Goal: Task Accomplishment & Management: Complete application form

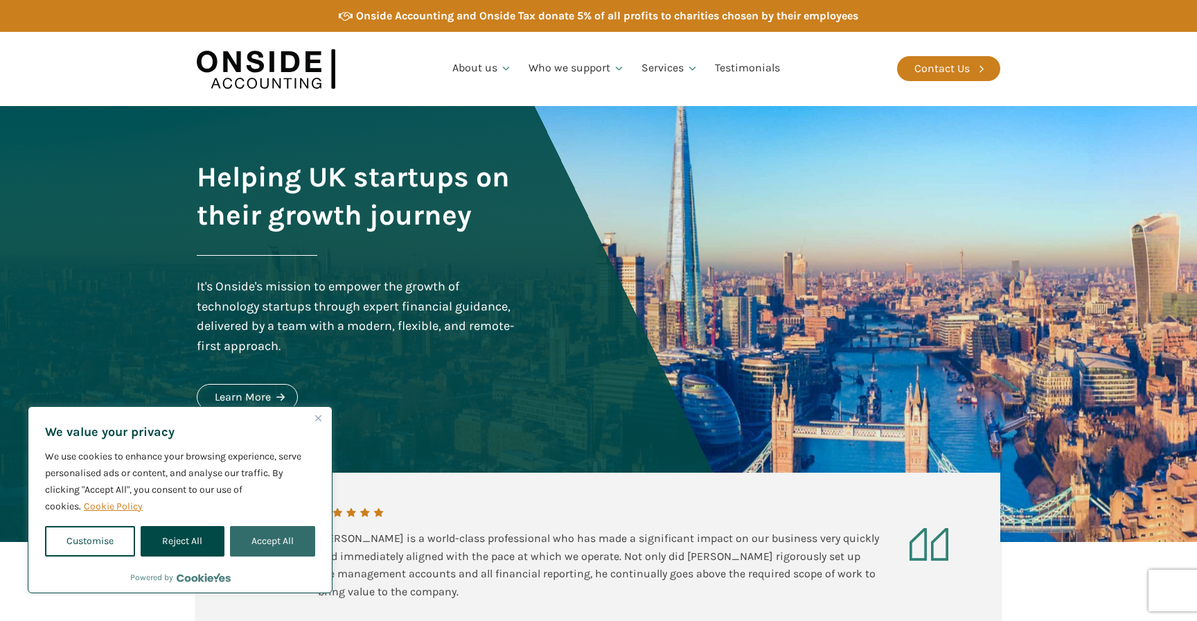
click at [278, 536] on button "Accept All" at bounding box center [272, 541] width 85 height 30
checkbox input "true"
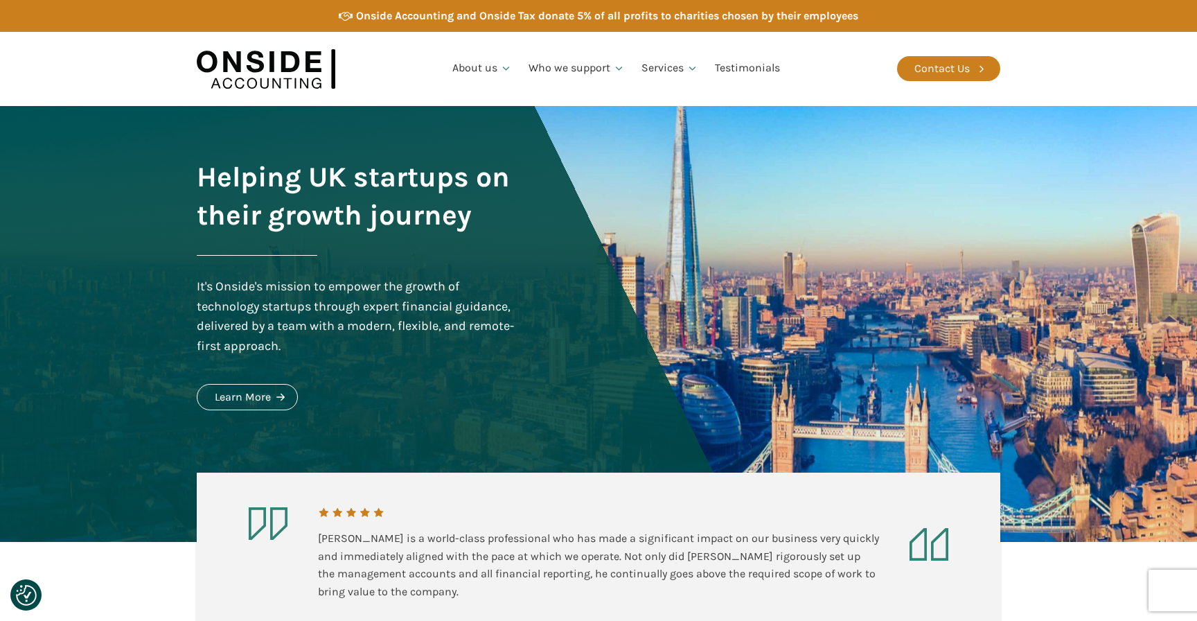
scroll to position [21, 0]
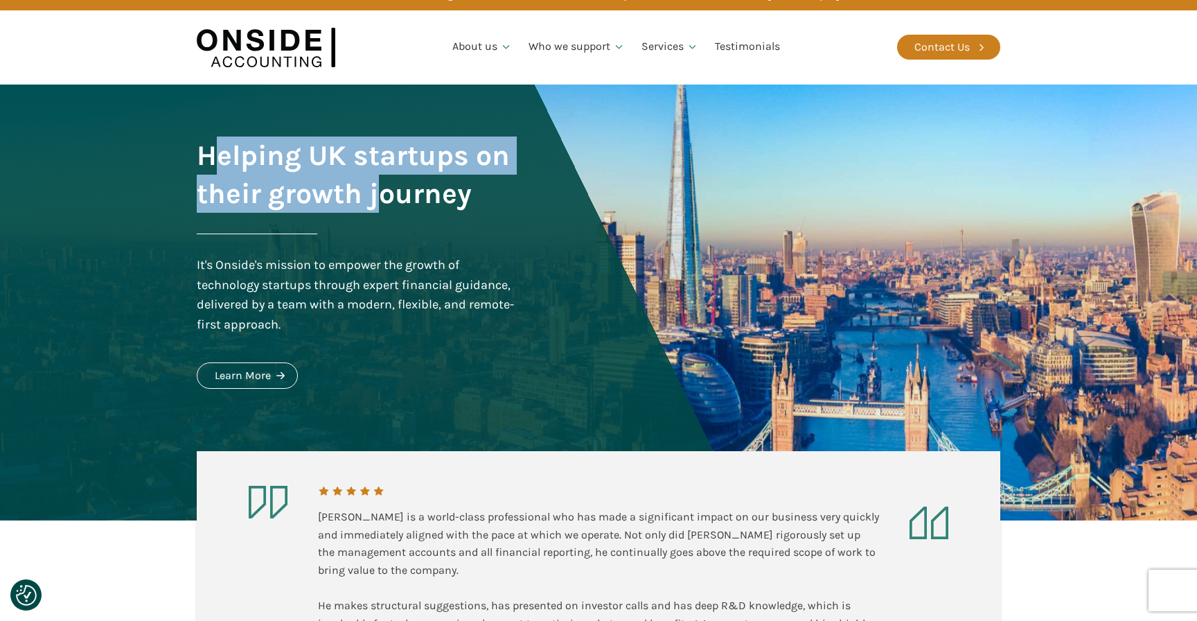
drag, startPoint x: 227, startPoint y: 171, endPoint x: 379, endPoint y: 201, distance: 155.3
click at [379, 201] on h1 "Helping UK startups on their growth journey" at bounding box center [357, 174] width 321 height 76
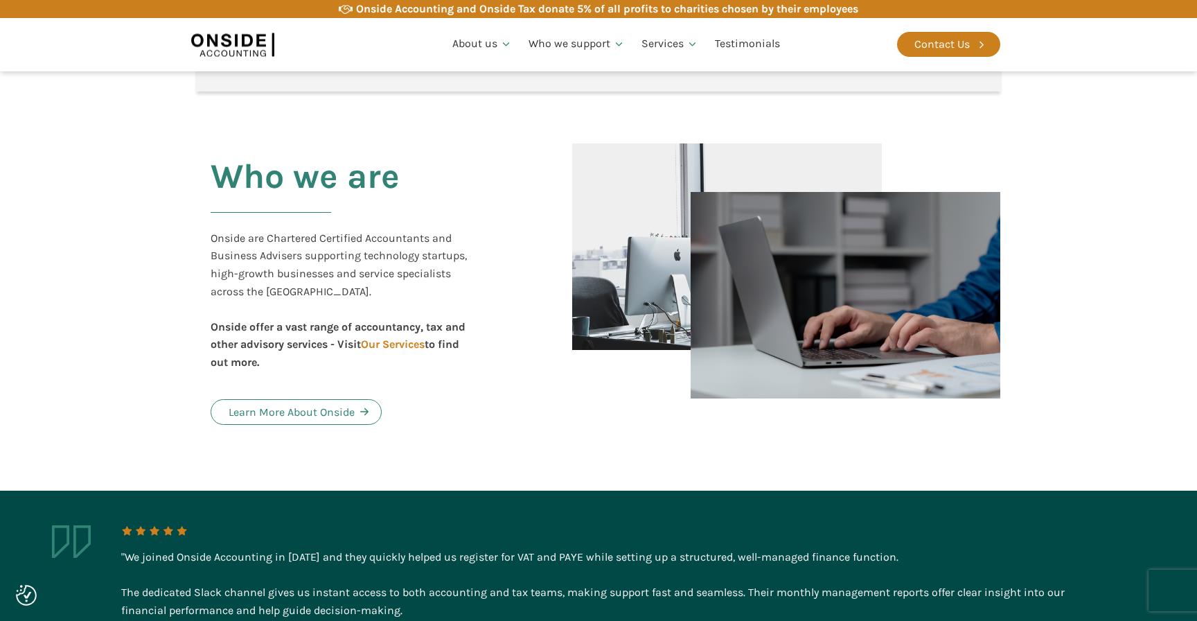
scroll to position [657, 0]
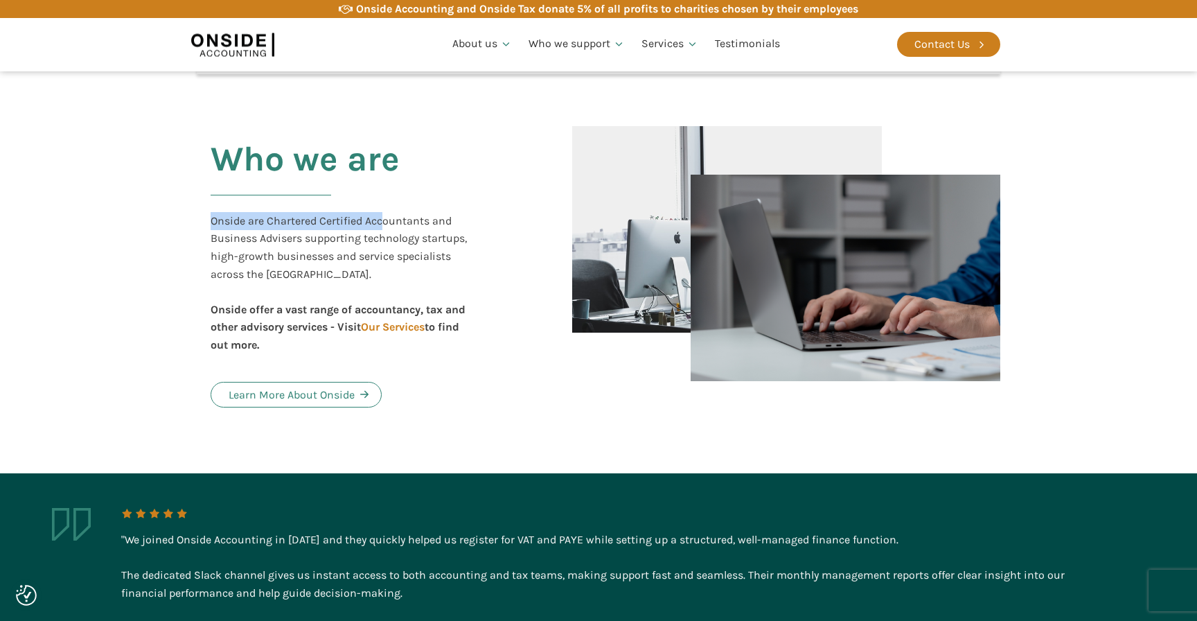
drag, startPoint x: 213, startPoint y: 218, endPoint x: 391, endPoint y: 224, distance: 177.5
click at [389, 224] on div "Onside are Chartered Certified Accountants and Business Advisers supporting tec…" at bounding box center [344, 283] width 267 height 142
drag, startPoint x: 263, startPoint y: 243, endPoint x: 439, endPoint y: 243, distance: 175.3
click at [439, 243] on div "Onside are Chartered Certified Accountants and Business Advisers supporting tec…" at bounding box center [344, 283] width 267 height 142
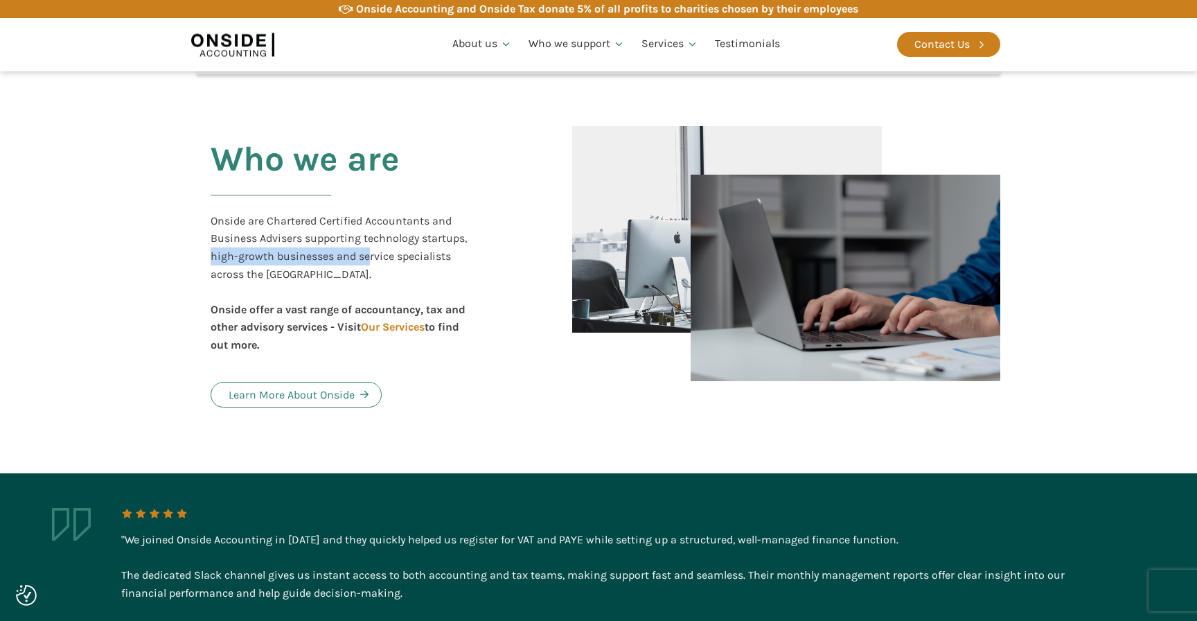
drag, startPoint x: 206, startPoint y: 263, endPoint x: 371, endPoint y: 263, distance: 165.6
click at [371, 263] on div "Who we are Onside are Chartered Certified Accountants and Business Advisers sup…" at bounding box center [378, 273] width 362 height 295
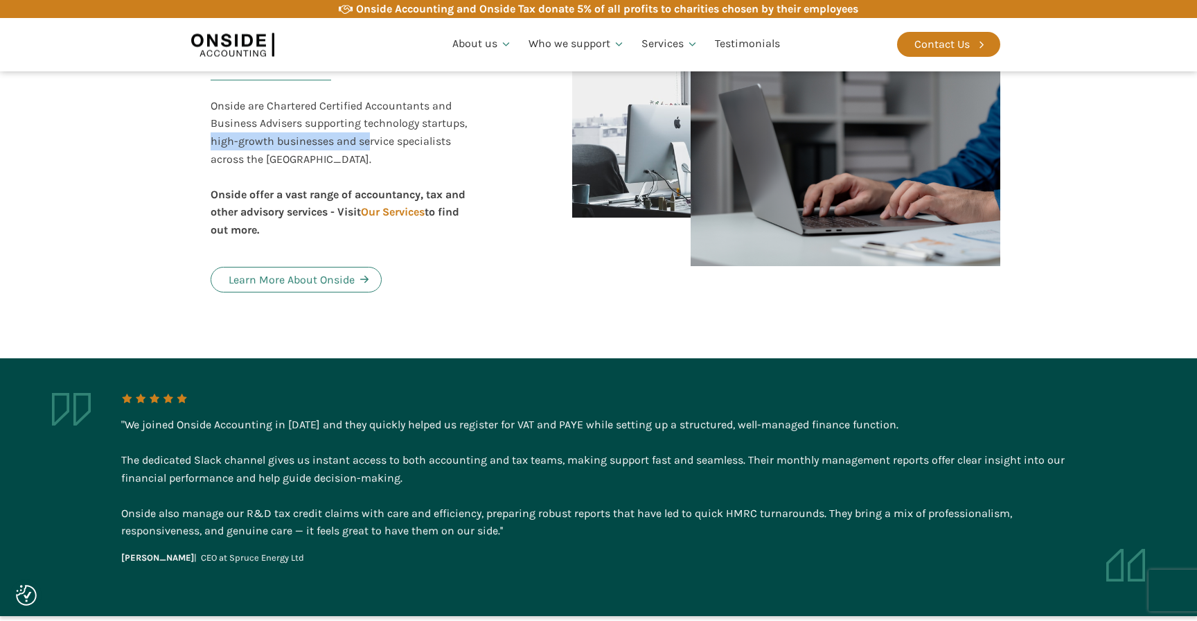
scroll to position [766, 0]
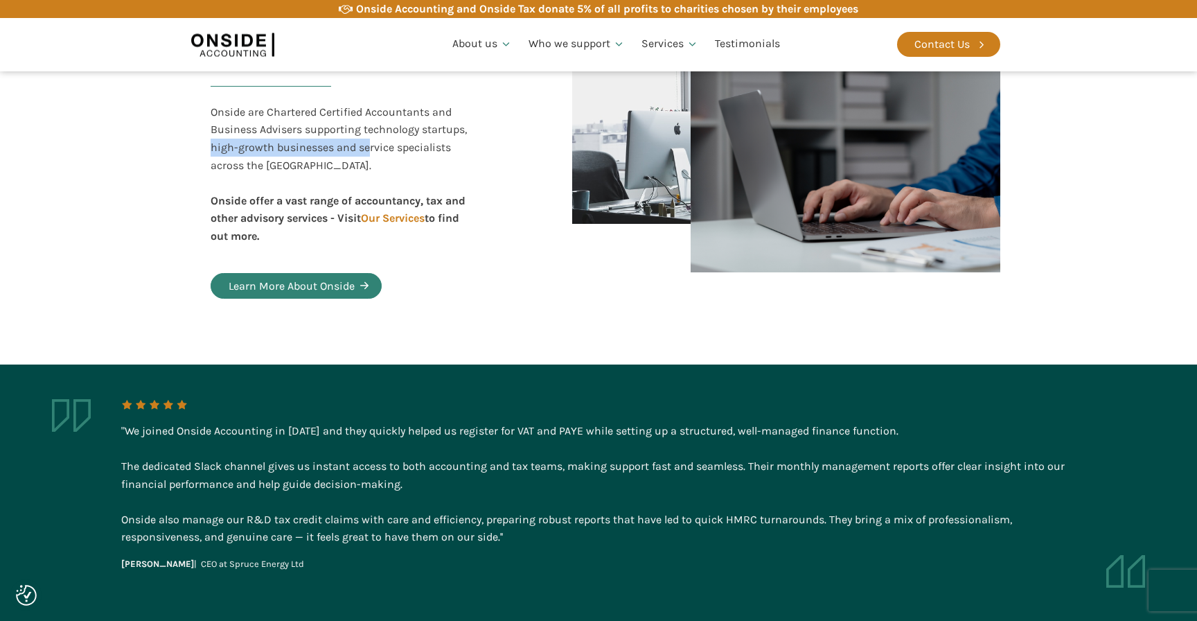
click at [340, 294] on link "Learn More About Onside" at bounding box center [296, 286] width 171 height 26
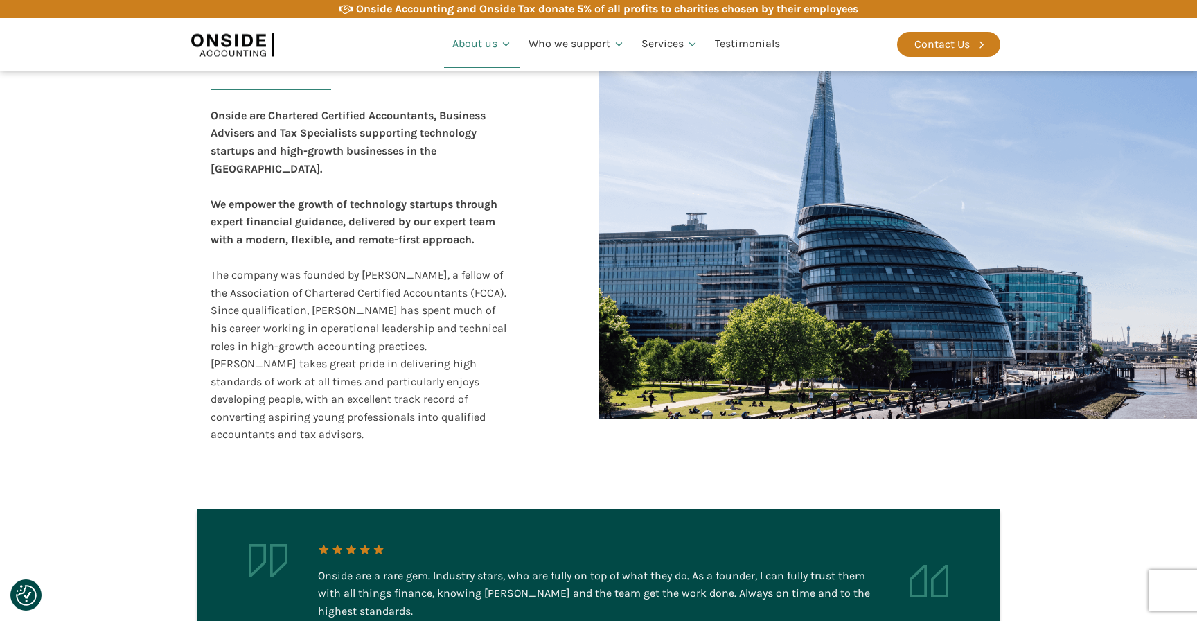
scroll to position [308, 0]
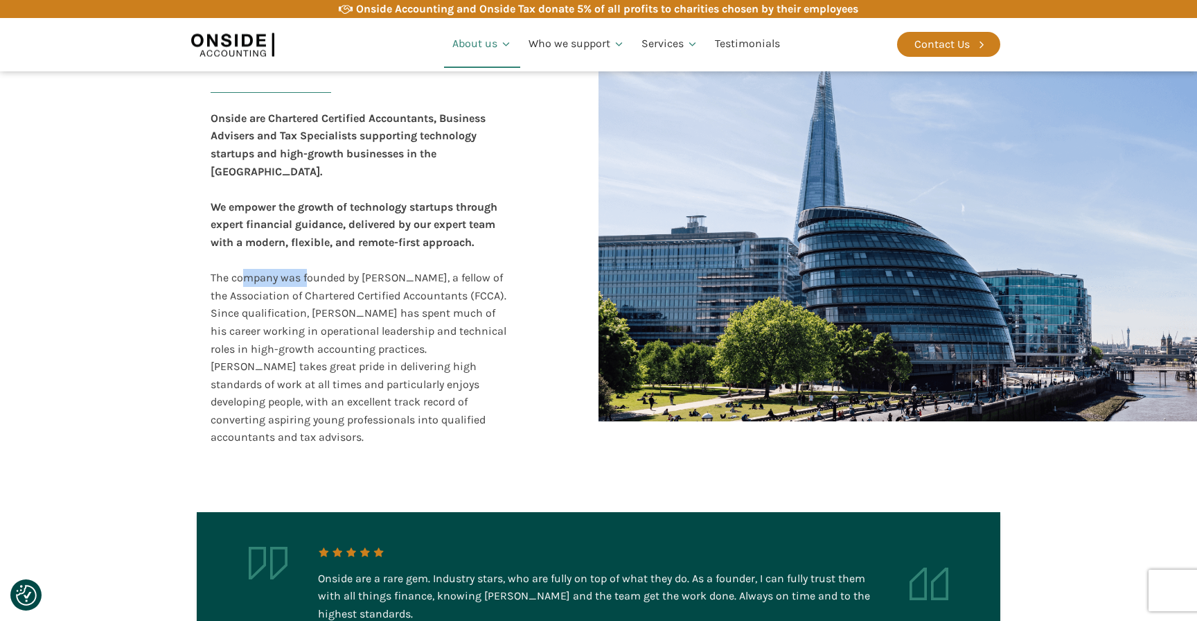
drag, startPoint x: 245, startPoint y: 260, endPoint x: 308, endPoint y: 263, distance: 63.1
click at [308, 263] on div "Onside are Chartered Certified Accountants, Business Advisers and Tax Specialis…" at bounding box center [360, 277] width 299 height 337
click at [367, 260] on div "Onside are Chartered Certified Accountants, Business Advisers and Tax Specialis…" at bounding box center [360, 277] width 299 height 337
drag, startPoint x: 366, startPoint y: 260, endPoint x: 439, endPoint y: 263, distance: 73.5
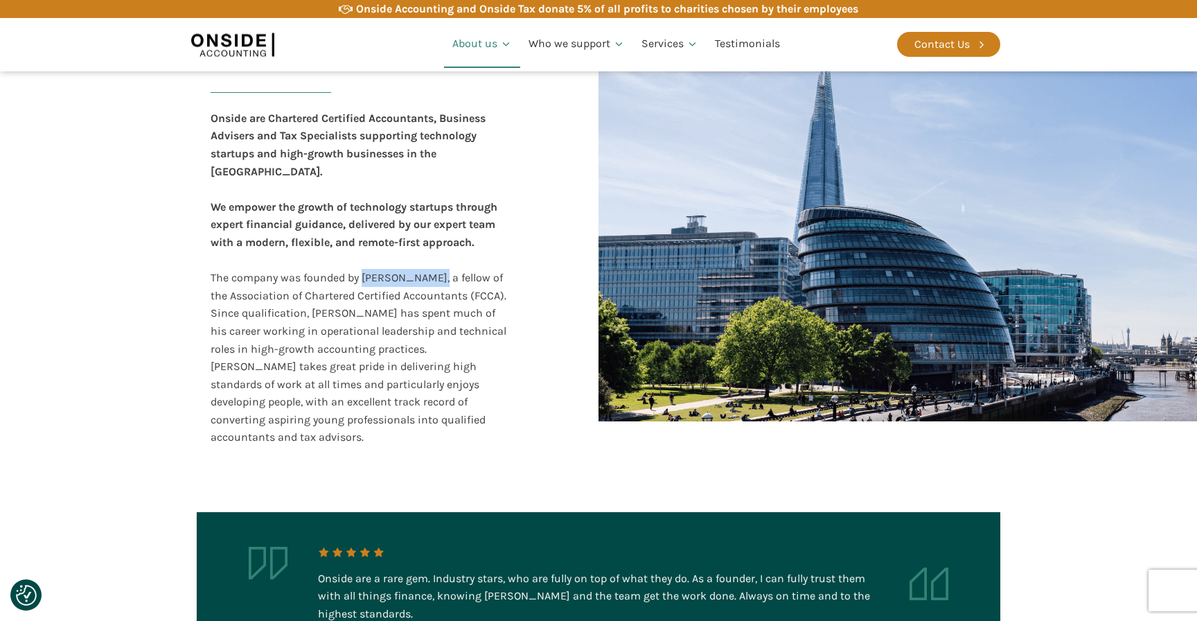
click at [439, 263] on div "Onside are Chartered Certified Accountants, Business Advisers and Tax Specialis…" at bounding box center [360, 277] width 299 height 337
copy div "[PERSON_NAME]"
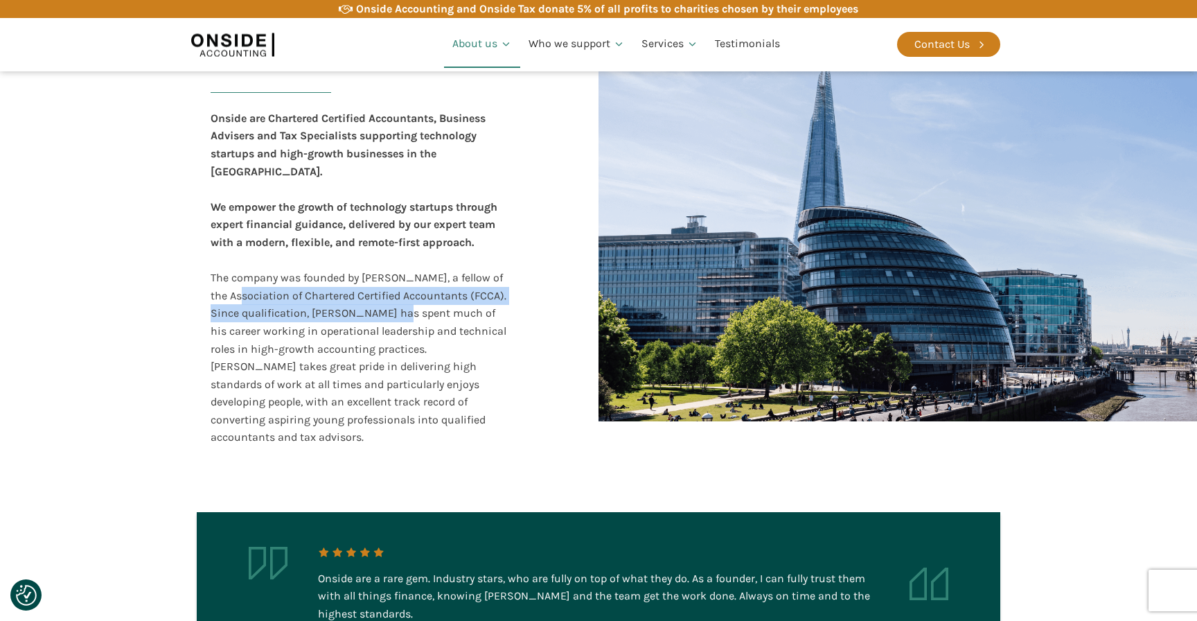
drag, startPoint x: 238, startPoint y: 280, endPoint x: 405, endPoint y: 294, distance: 167.6
click at [401, 292] on div "Onside are Chartered Certified Accountants, Business Advisers and Tax Specialis…" at bounding box center [360, 277] width 299 height 337
click at [344, 279] on div "Onside are Chartered Certified Accountants, Business Advisers and Tax Specialis…" at bounding box center [360, 277] width 299 height 337
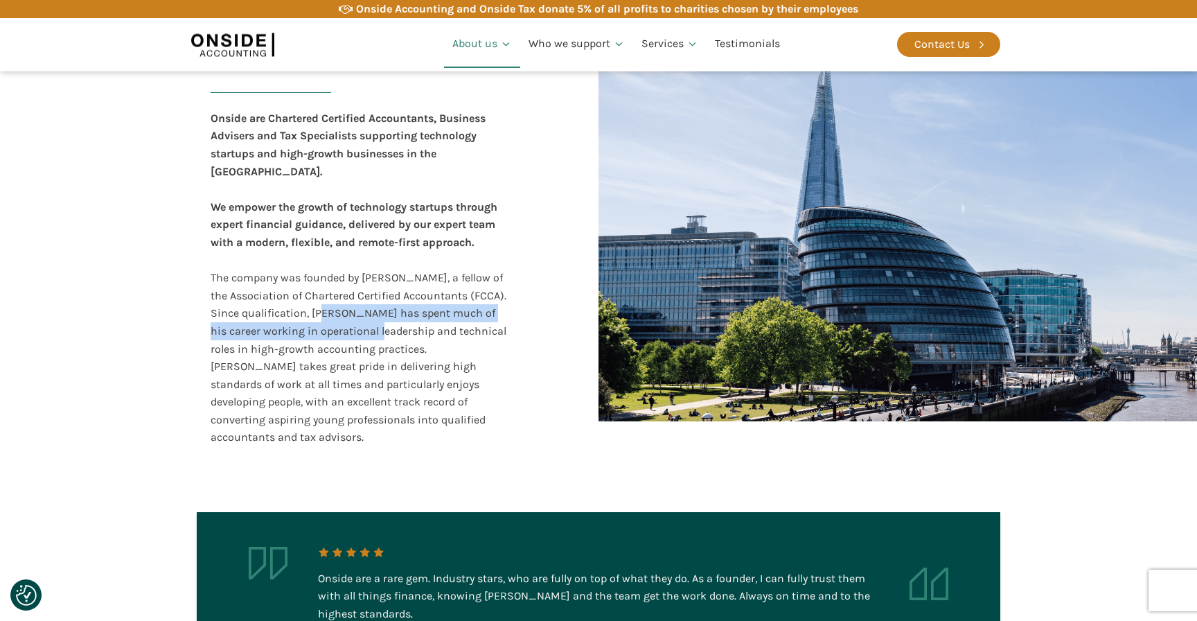
drag, startPoint x: 323, startPoint y: 292, endPoint x: 373, endPoint y: 318, distance: 56.7
click at [366, 318] on div "Onside are Chartered Certified Accountants, Business Advisers and Tax Specialis…" at bounding box center [360, 277] width 299 height 337
click at [373, 318] on div "Onside are Chartered Certified Accountants, Business Advisers and Tax Specialis…" at bounding box center [360, 277] width 299 height 337
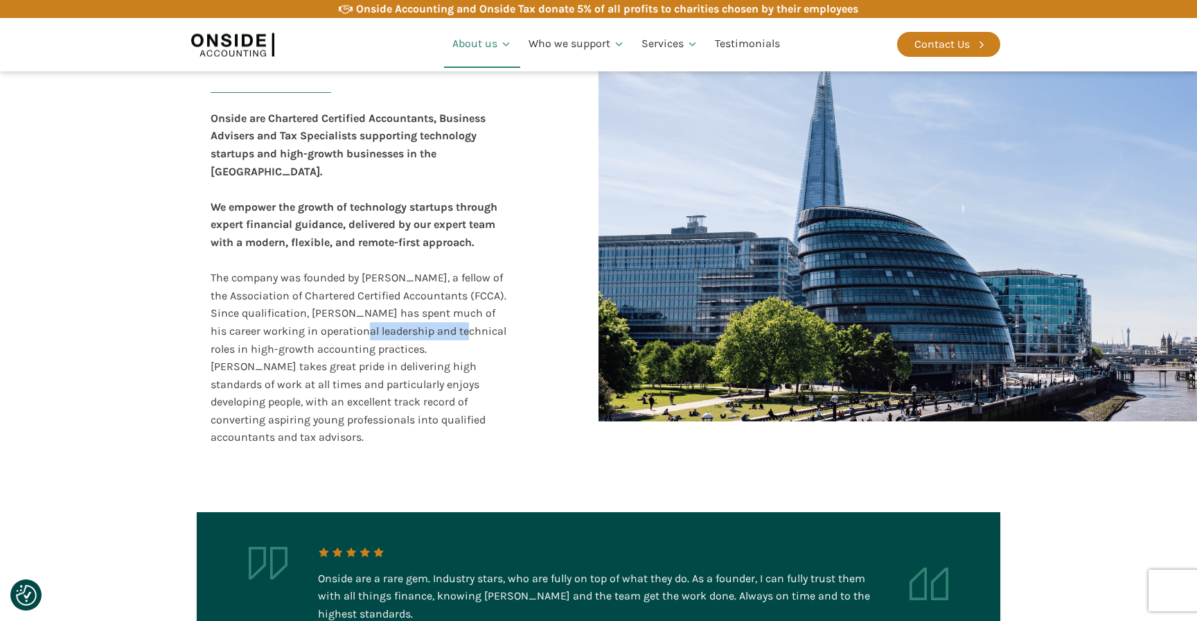
drag, startPoint x: 342, startPoint y: 315, endPoint x: 452, endPoint y: 315, distance: 109.5
click at [451, 315] on div "Onside are Chartered Certified Accountants, Business Advisers and Tax Specialis…" at bounding box center [360, 277] width 299 height 337
click at [452, 315] on div "Onside are Chartered Certified Accountants, Business Advisers and Tax Specialis…" at bounding box center [360, 277] width 299 height 337
drag, startPoint x: 220, startPoint y: 328, endPoint x: 441, endPoint y: 336, distance: 221.8
click at [441, 336] on div "Onside are Chartered Certified Accountants, Business Advisers and Tax Specialis…" at bounding box center [360, 277] width 299 height 337
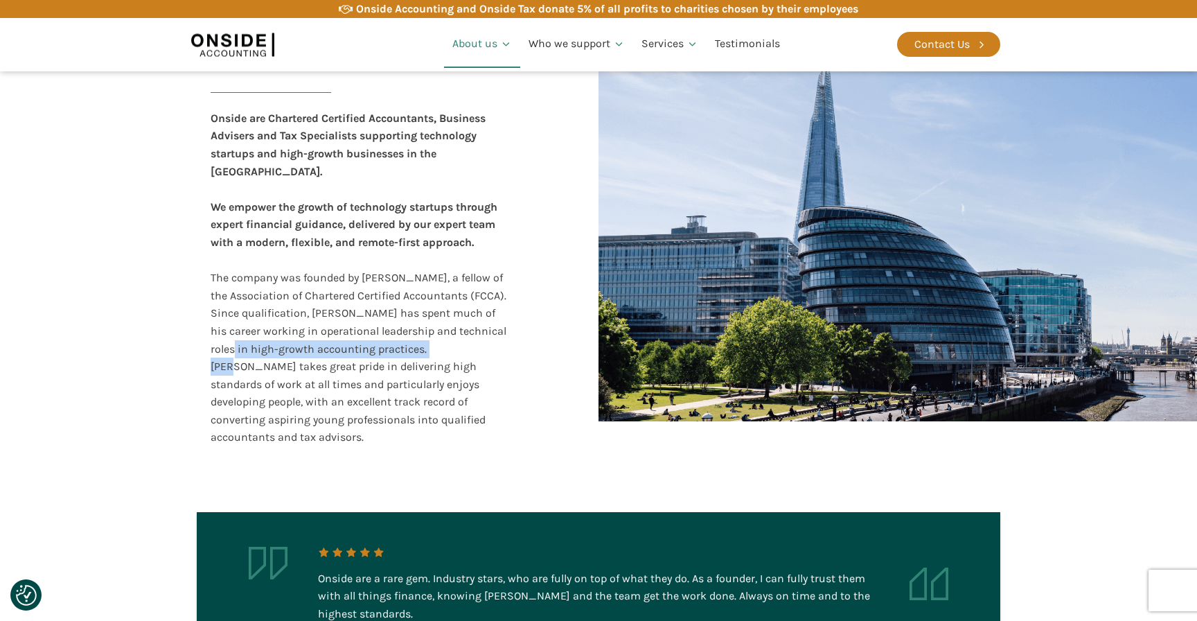
click at [441, 336] on div "Onside are Chartered Certified Accountants, Business Advisers and Tax Specialis…" at bounding box center [360, 277] width 299 height 337
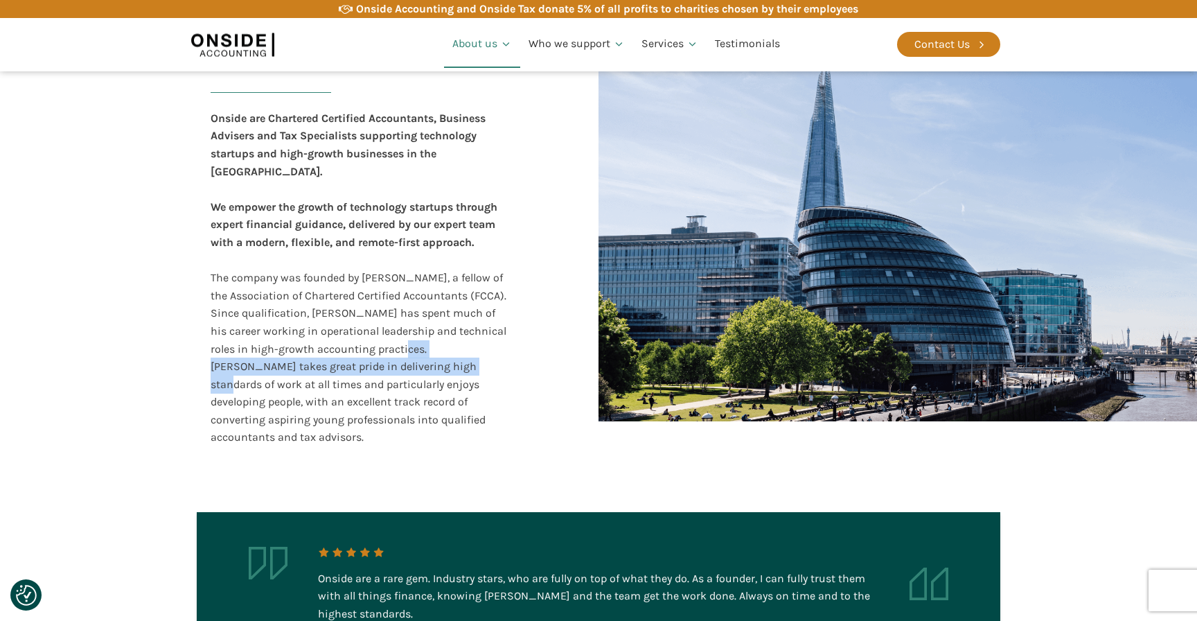
drag, startPoint x: 395, startPoint y: 336, endPoint x: 393, endPoint y: 348, distance: 12.5
click at [393, 348] on div "Onside are Chartered Certified Accountants, Business Advisers and Tax Specialis…" at bounding box center [360, 277] width 299 height 337
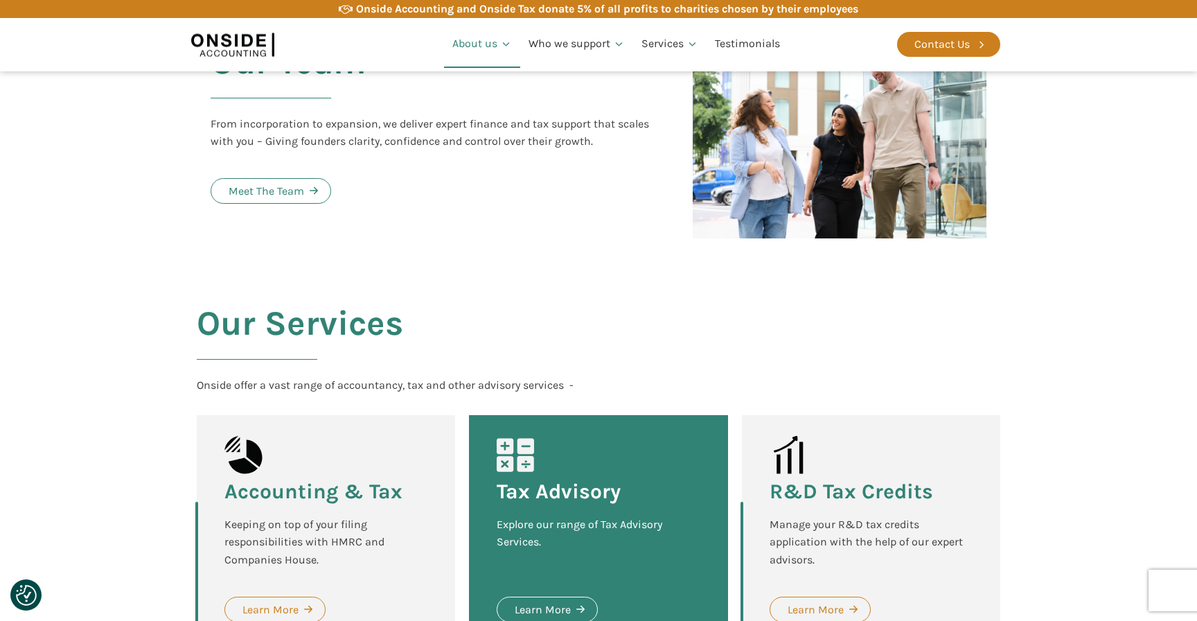
scroll to position [1307, 0]
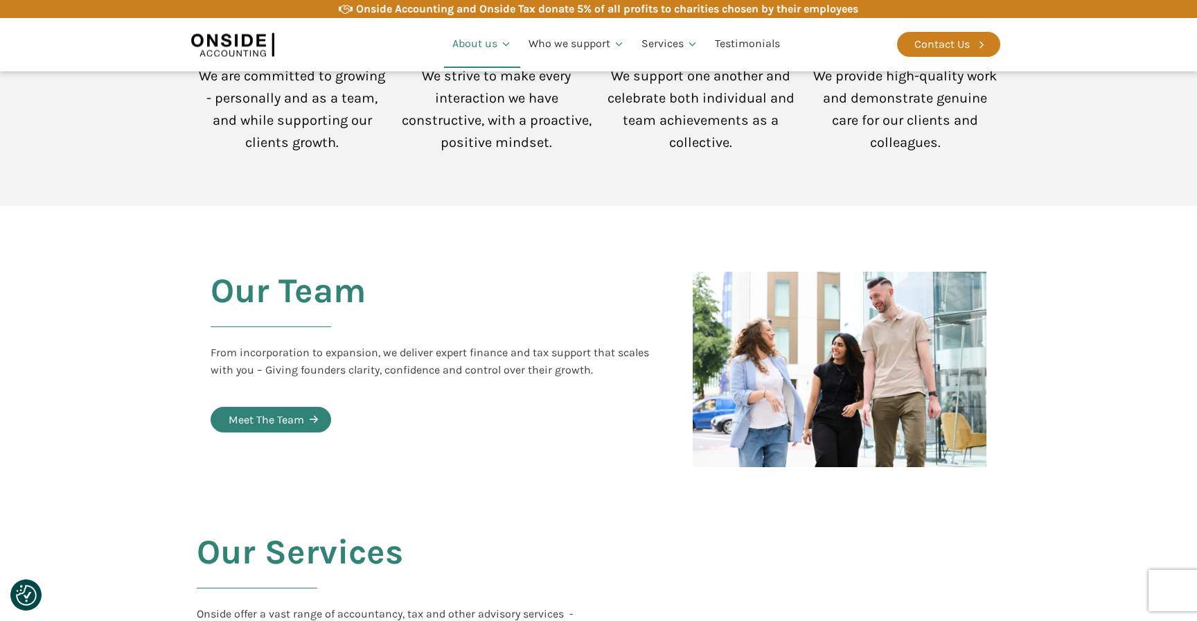
click at [318, 407] on link "Meet The Team" at bounding box center [271, 420] width 121 height 26
click at [246, 411] on div "Meet The Team" at bounding box center [267, 420] width 76 height 18
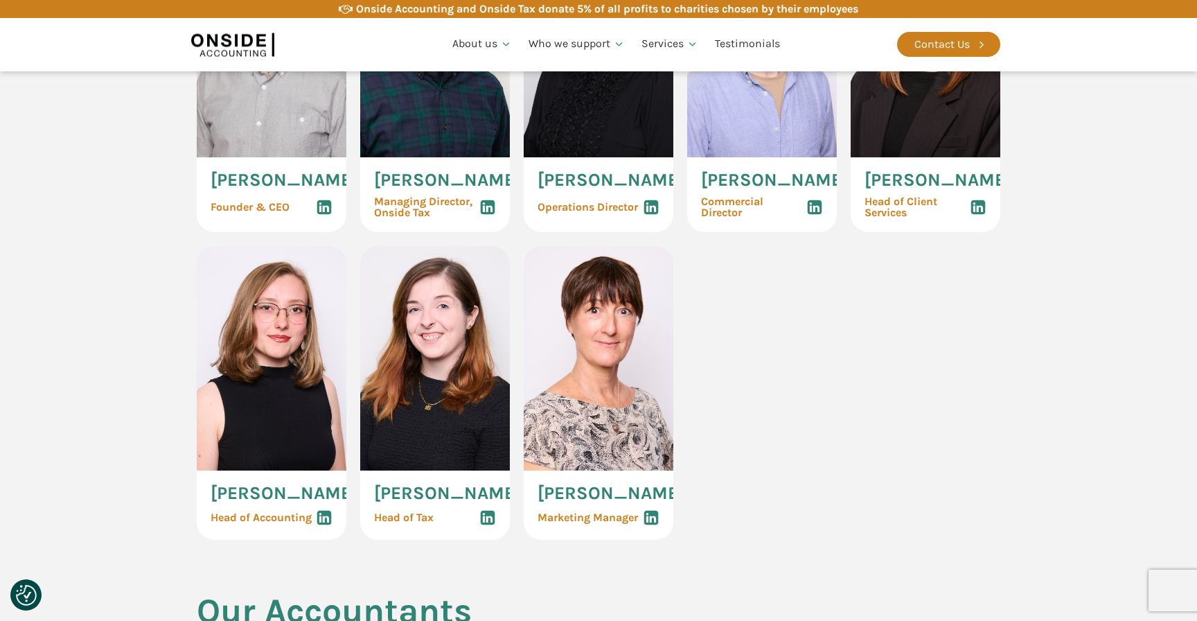
scroll to position [860, 0]
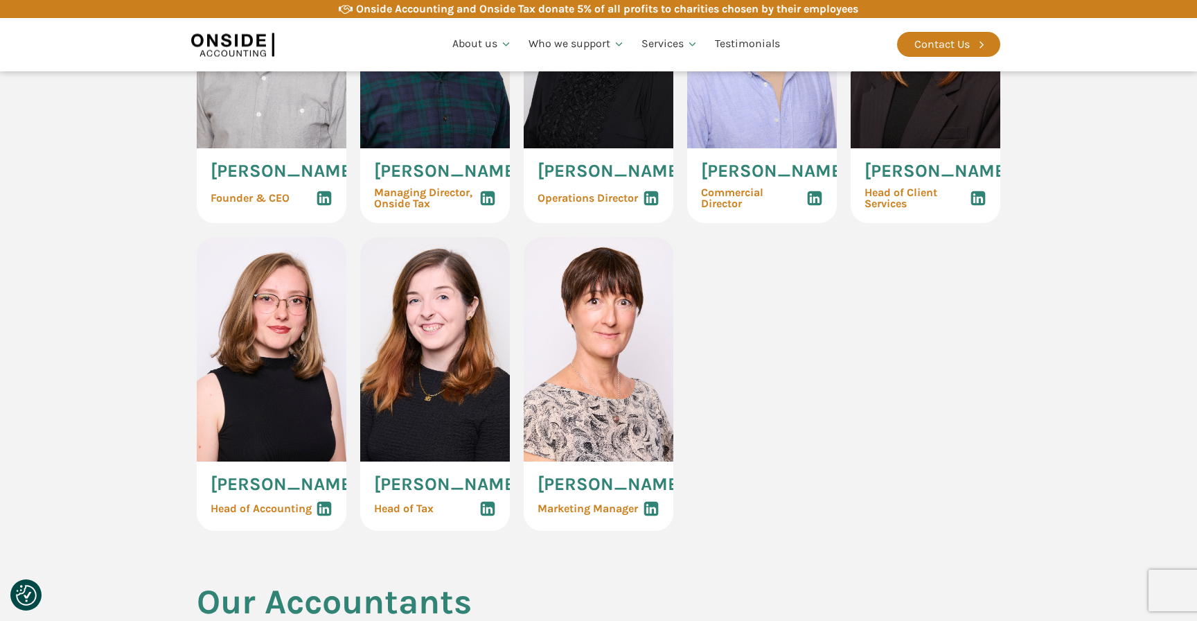
click at [248, 172] on span "[PERSON_NAME]" at bounding box center [284, 171] width 147 height 18
click at [248, 204] on span "Founder & CEO" at bounding box center [250, 198] width 79 height 11
click at [330, 206] on use at bounding box center [324, 198] width 15 height 15
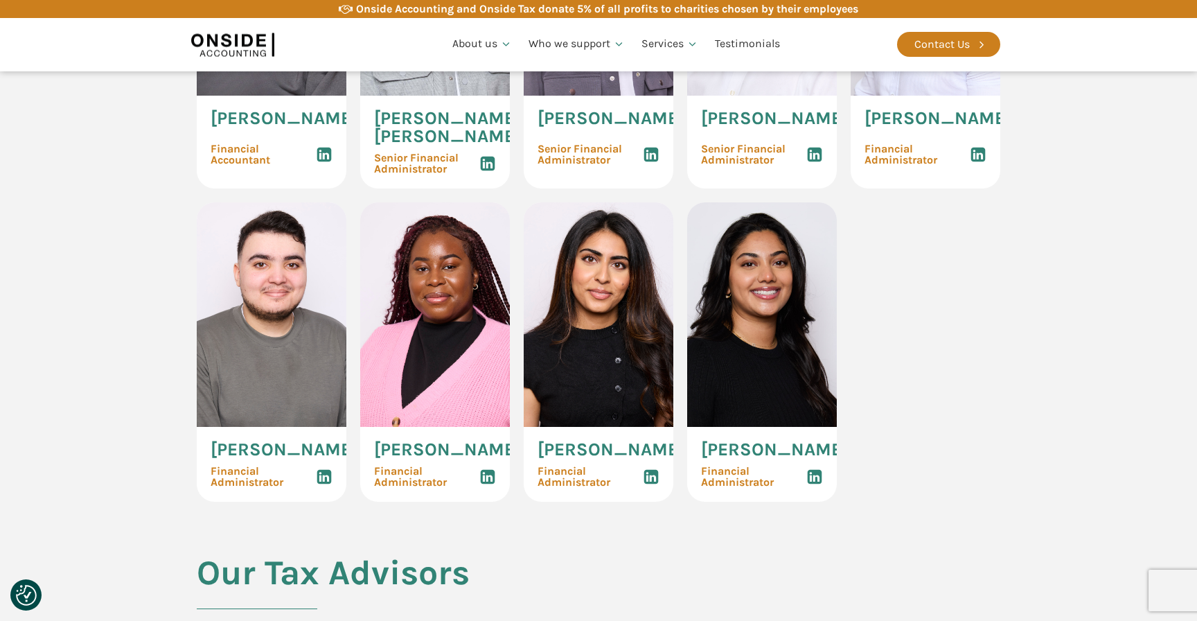
scroll to position [2273, 0]
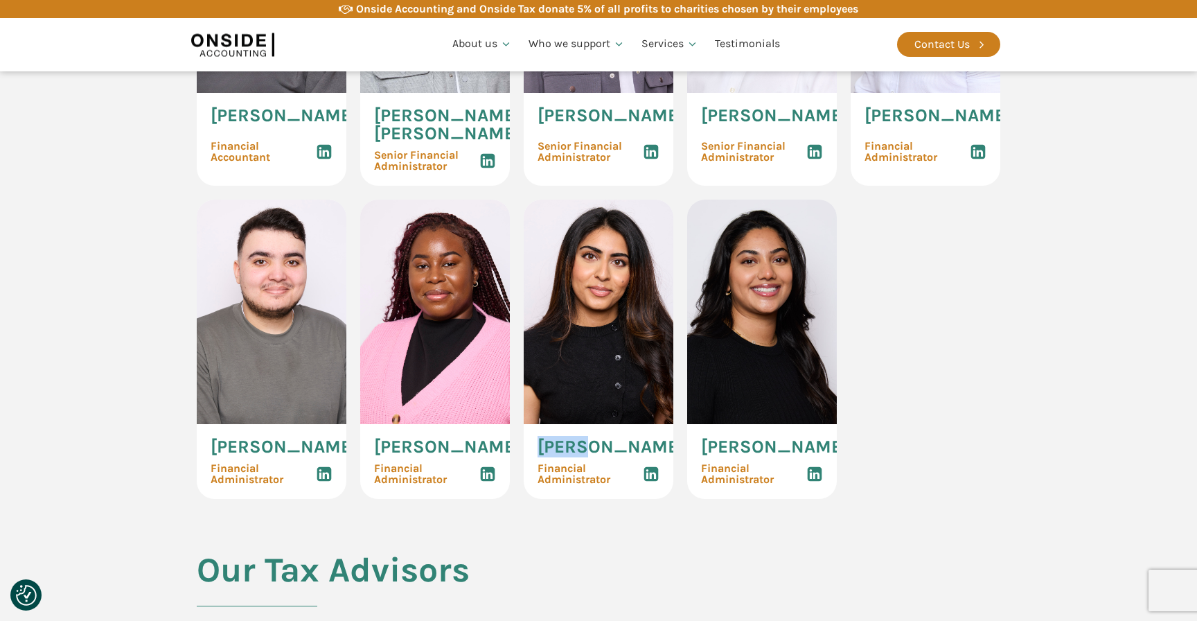
click at [651, 482] on icon at bounding box center [651, 474] width 17 height 17
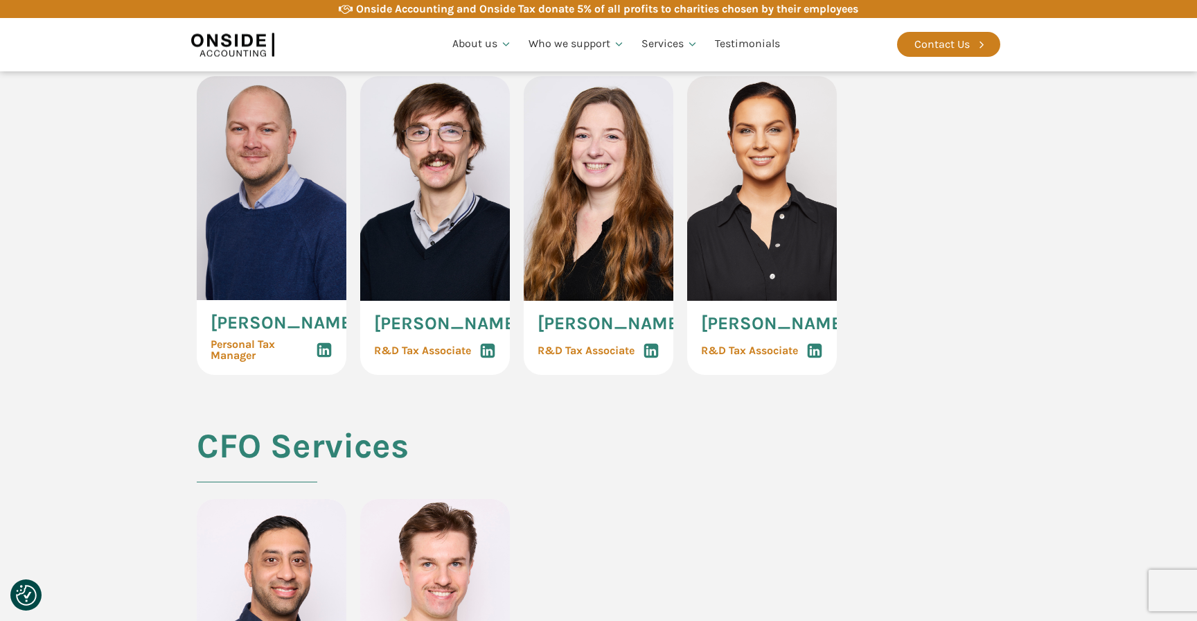
scroll to position [2833, 0]
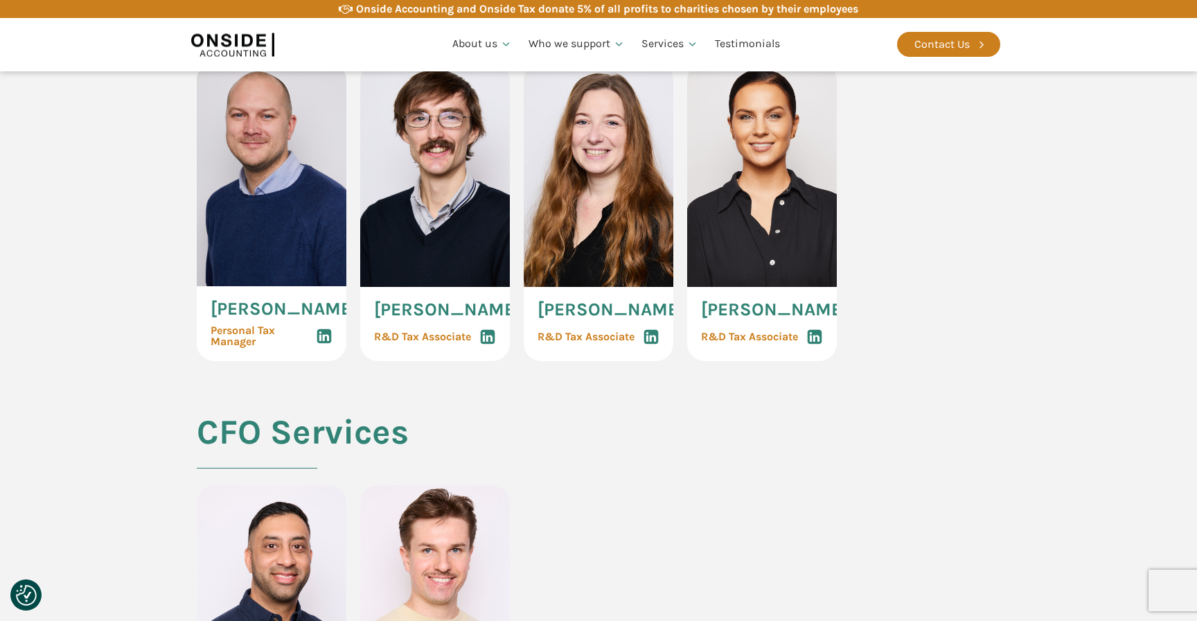
click at [817, 344] on use at bounding box center [815, 336] width 15 height 15
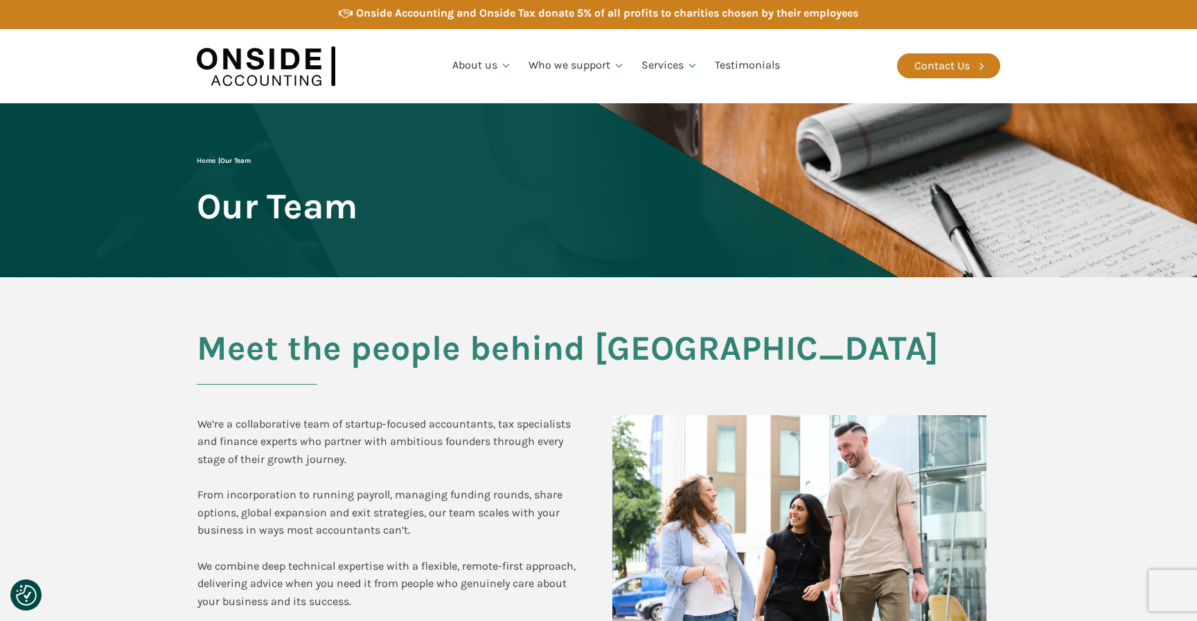
scroll to position [0, 0]
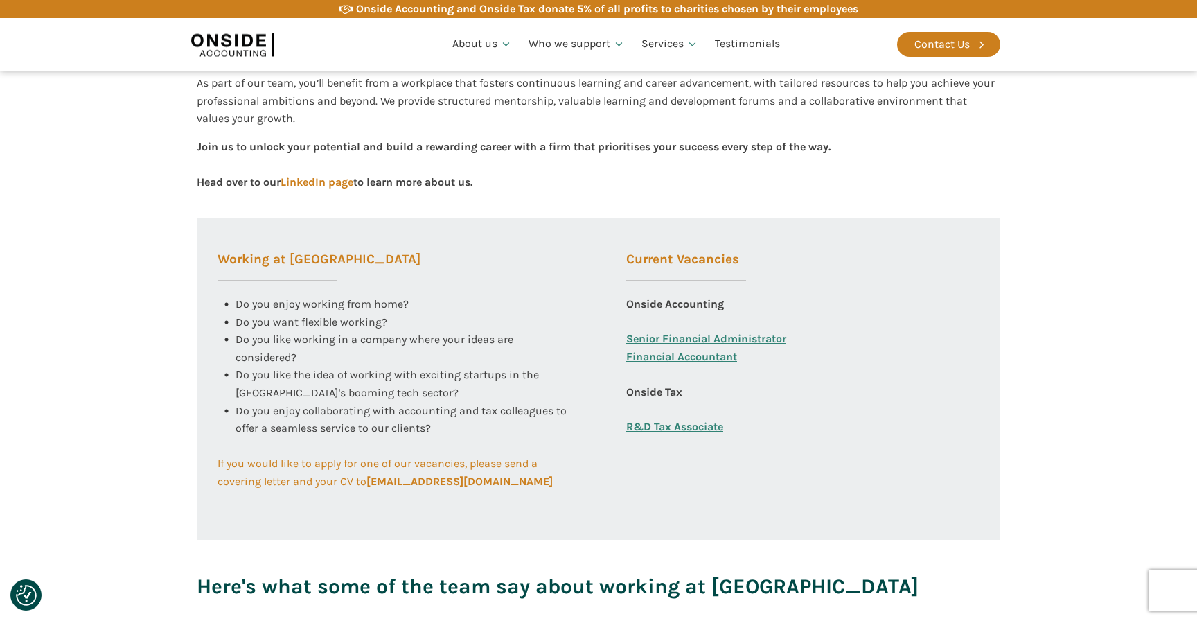
scroll to position [411, 0]
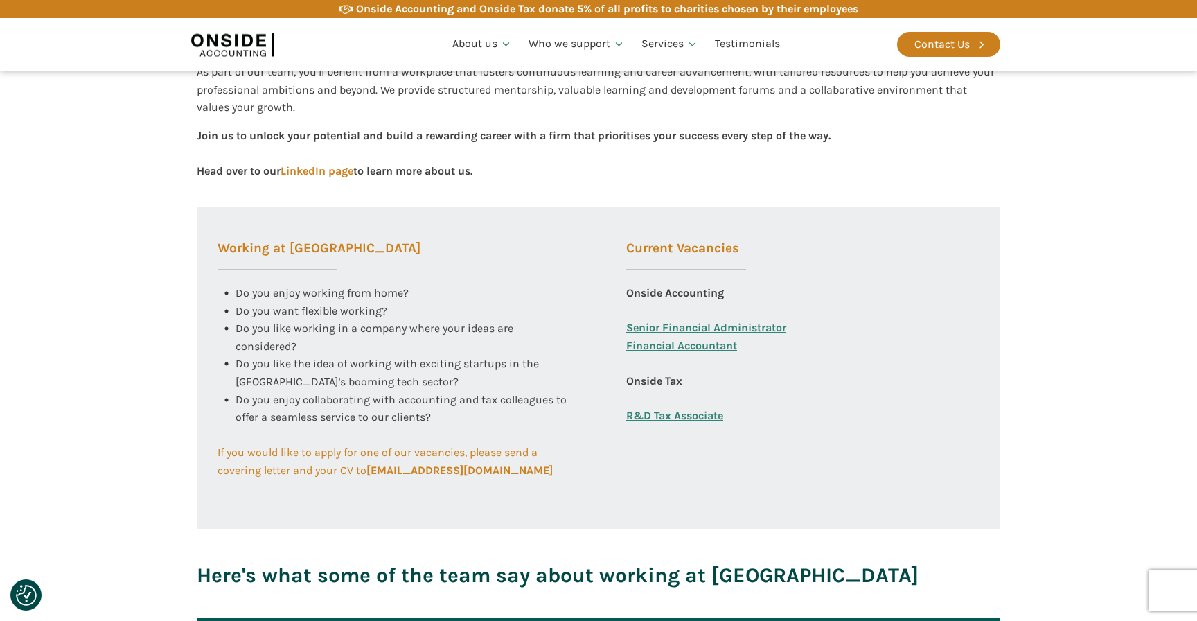
click at [648, 353] on link "Financial Accountant" at bounding box center [681, 354] width 111 height 35
click at [653, 327] on link "Senior Financial Administrator" at bounding box center [706, 328] width 160 height 18
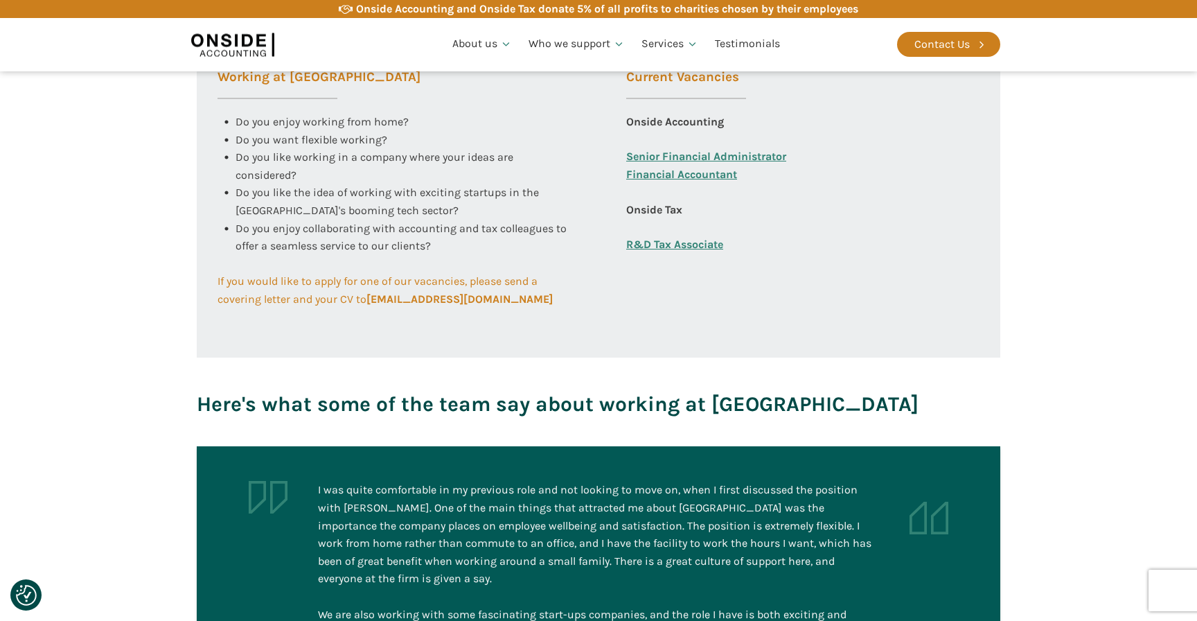
scroll to position [567, 0]
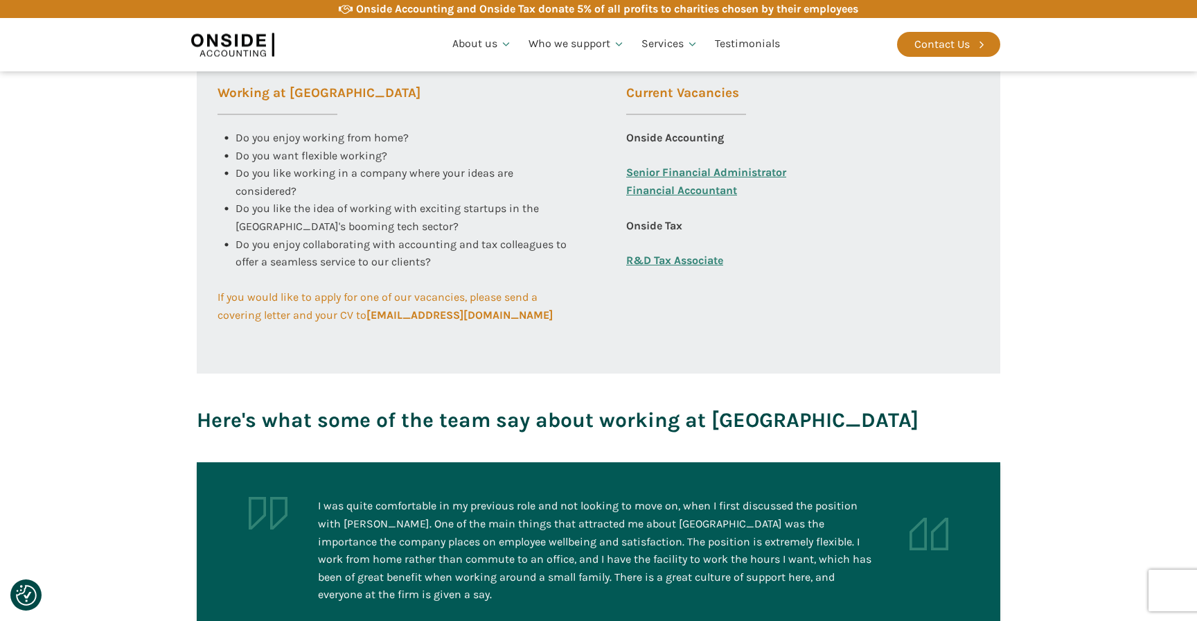
click at [684, 258] on link "R&D Tax Associate" at bounding box center [674, 260] width 97 height 18
click at [728, 188] on link "Financial Accountant" at bounding box center [681, 198] width 111 height 35
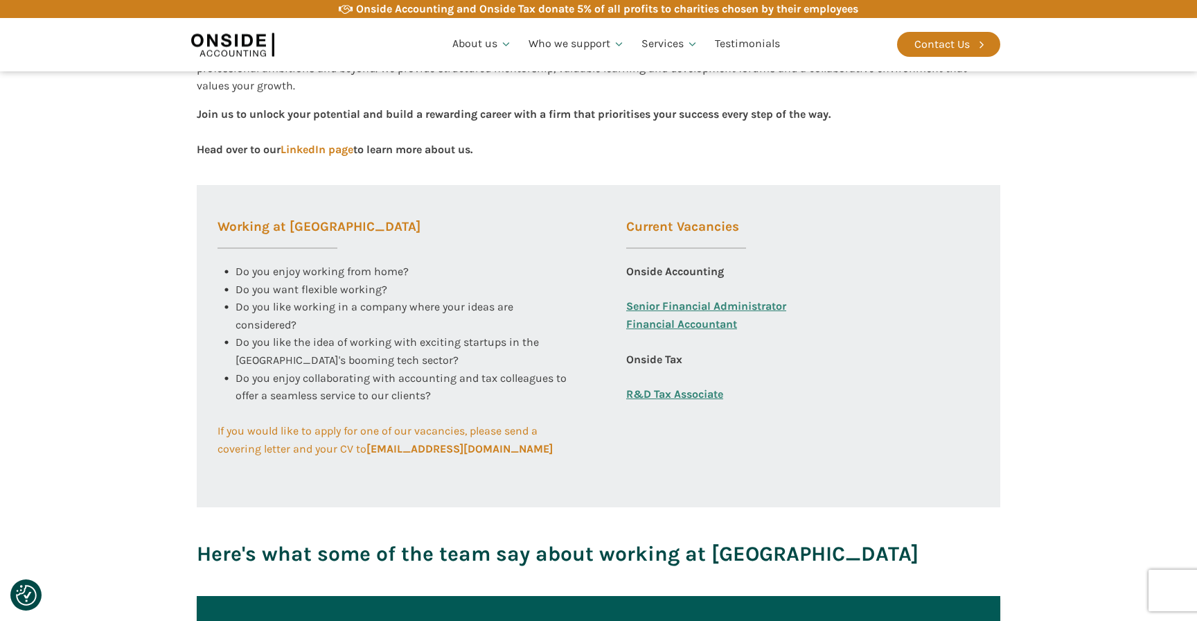
scroll to position [417, 0]
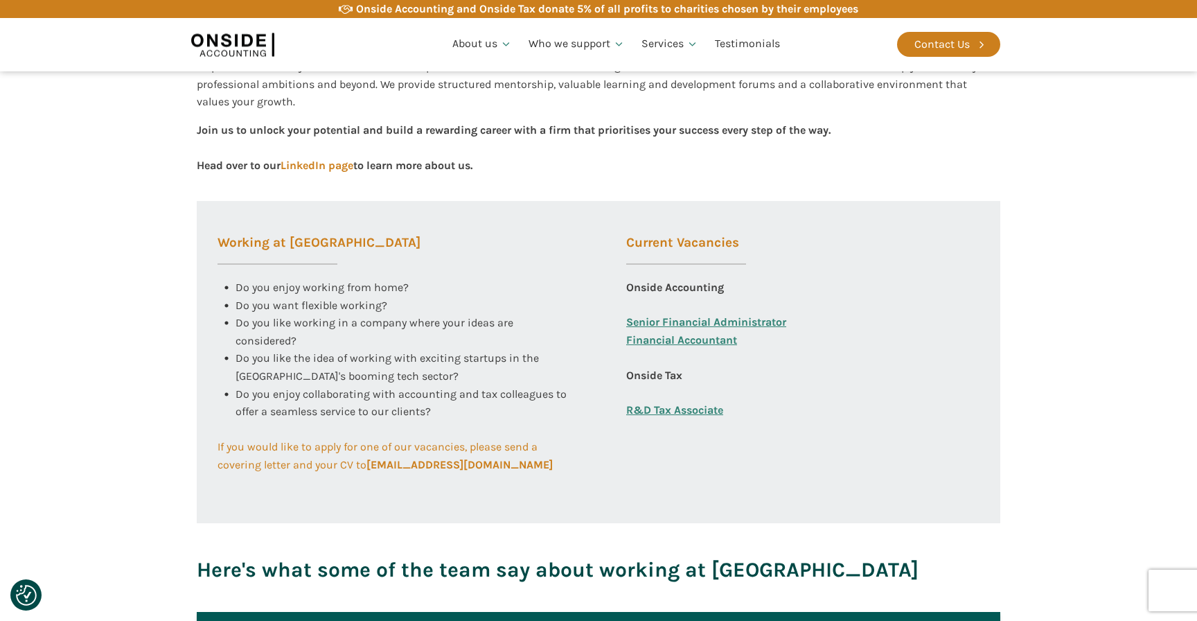
click at [648, 238] on h3 "Current Vacancies" at bounding box center [686, 250] width 120 height 28
drag, startPoint x: 254, startPoint y: 290, endPoint x: 353, endPoint y: 309, distance: 100.3
click at [351, 309] on div "Do you enjoy working from home? Do you want flexible working? Do you like worki…" at bounding box center [394, 331] width 353 height 107
click at [253, 326] on span "Do you like working in a company where your ideas are considered?" at bounding box center [376, 331] width 281 height 31
drag, startPoint x: 238, startPoint y: 326, endPoint x: 402, endPoint y: 334, distance: 163.7
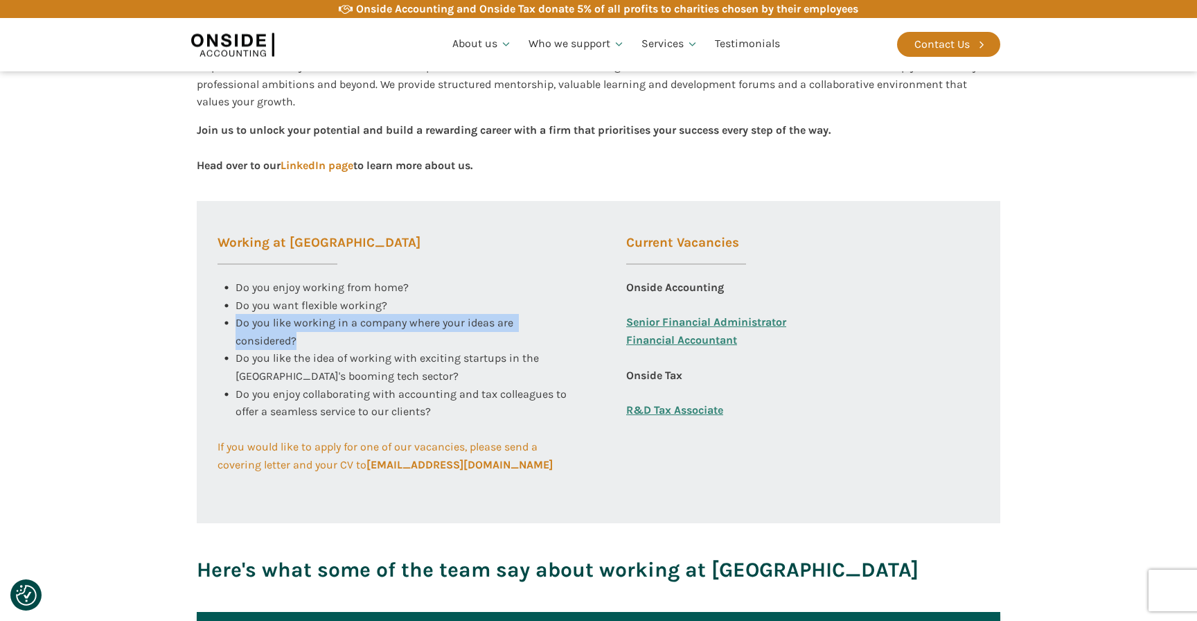
click at [399, 333] on div "Do you like working in a company where your ideas are considered?" at bounding box center [403, 331] width 335 height 35
click at [402, 334] on div "Do you like working in a company where your ideas are considered?" at bounding box center [403, 331] width 335 height 35
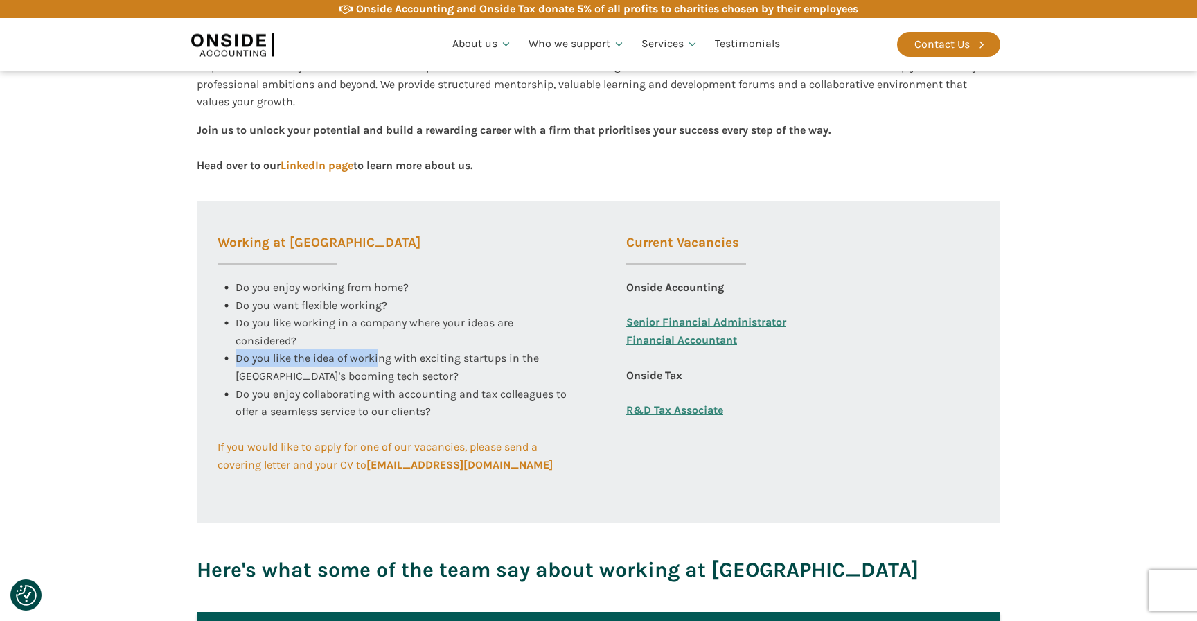
drag, startPoint x: 236, startPoint y: 357, endPoint x: 378, endPoint y: 357, distance: 141.3
click at [378, 357] on span "Do you like the idea of working with exciting startups in the UK's booming tech…" at bounding box center [389, 366] width 306 height 31
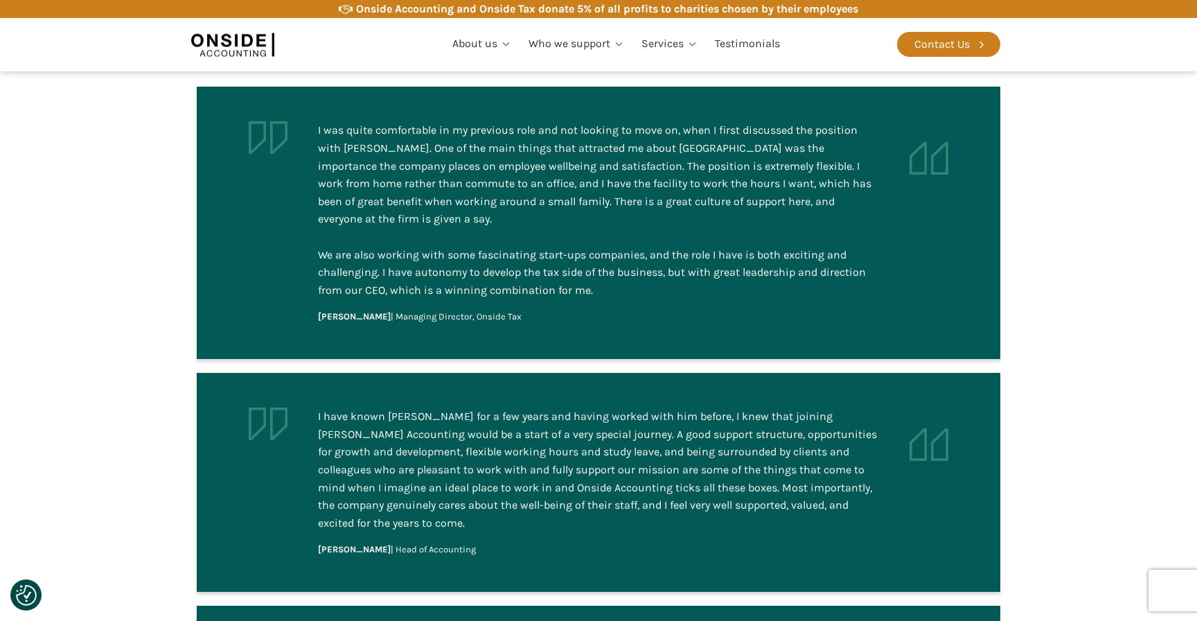
scroll to position [0, 0]
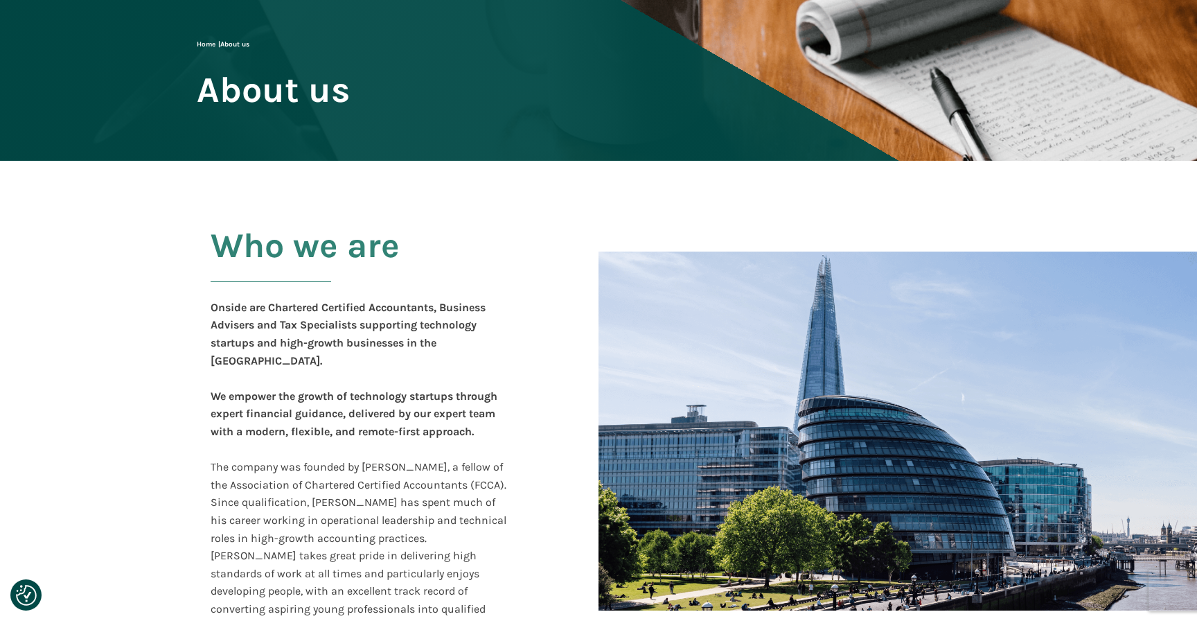
scroll to position [105, 0]
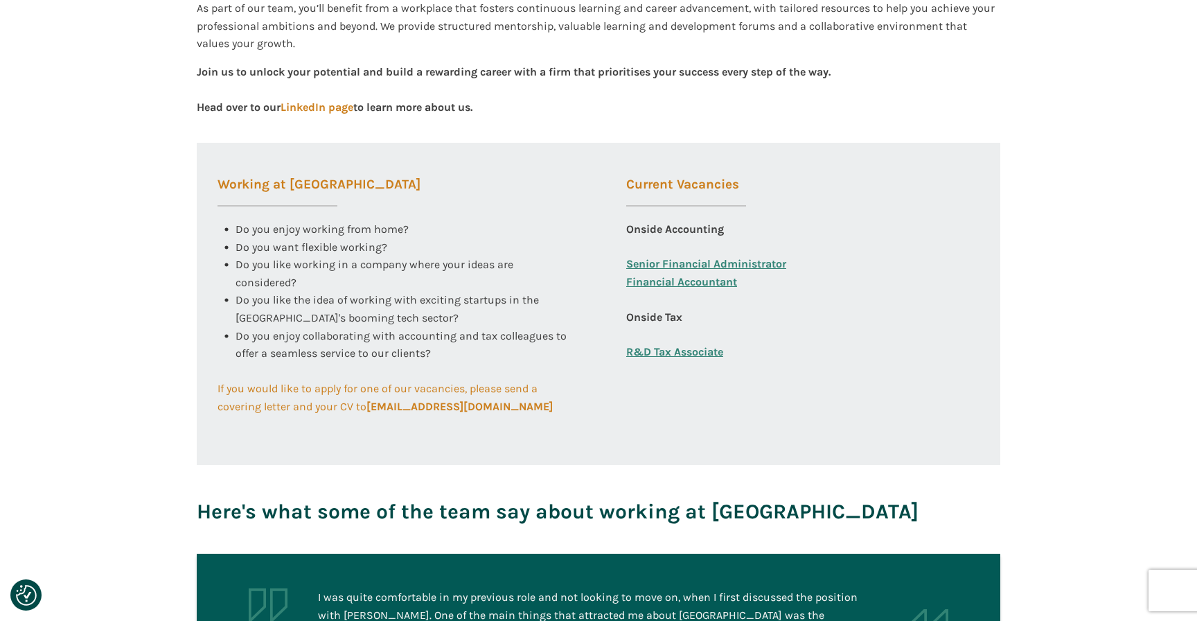
scroll to position [502, 0]
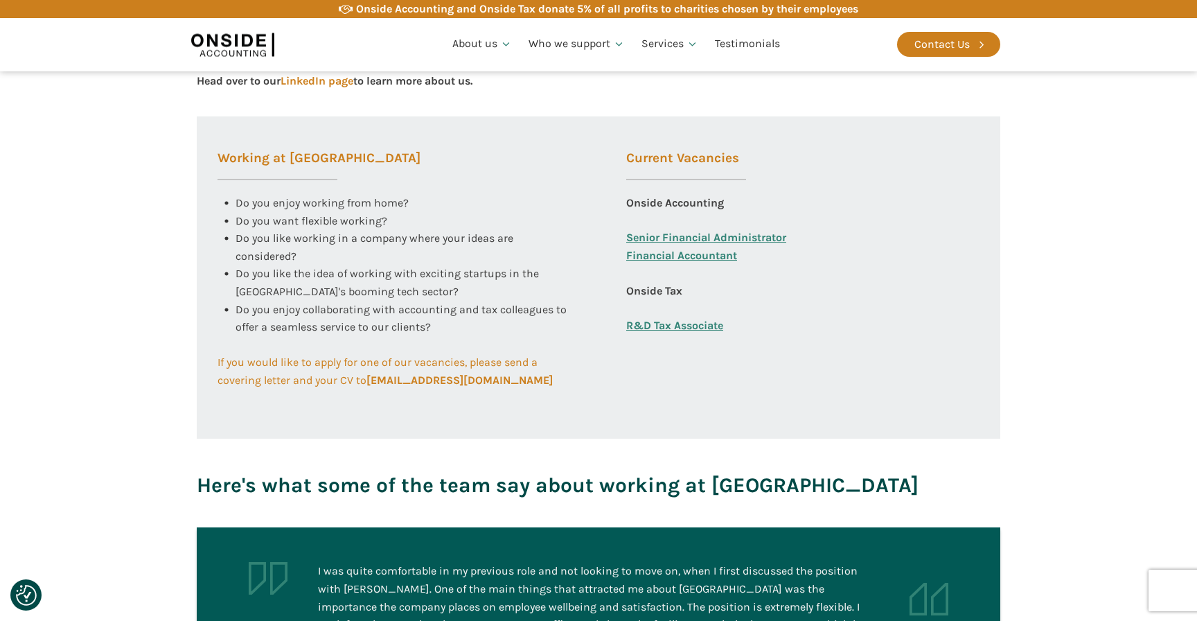
click at [671, 240] on link "Senior Financial Administrator" at bounding box center [706, 238] width 160 height 18
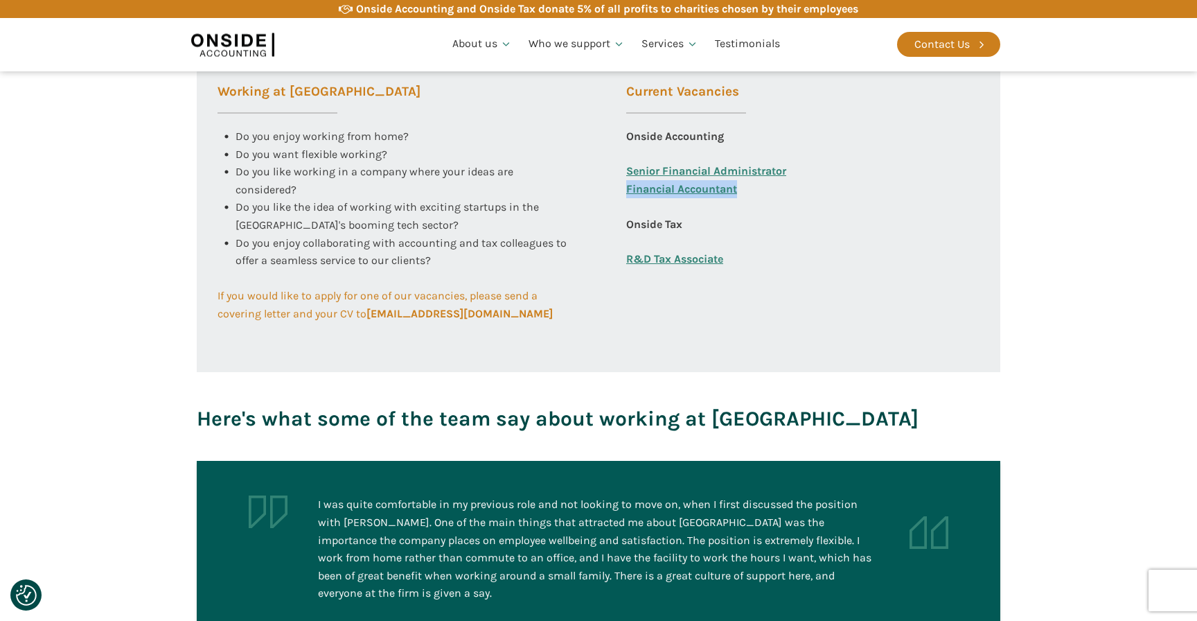
scroll to position [582, 0]
